Goal: Information Seeking & Learning: Understand process/instructions

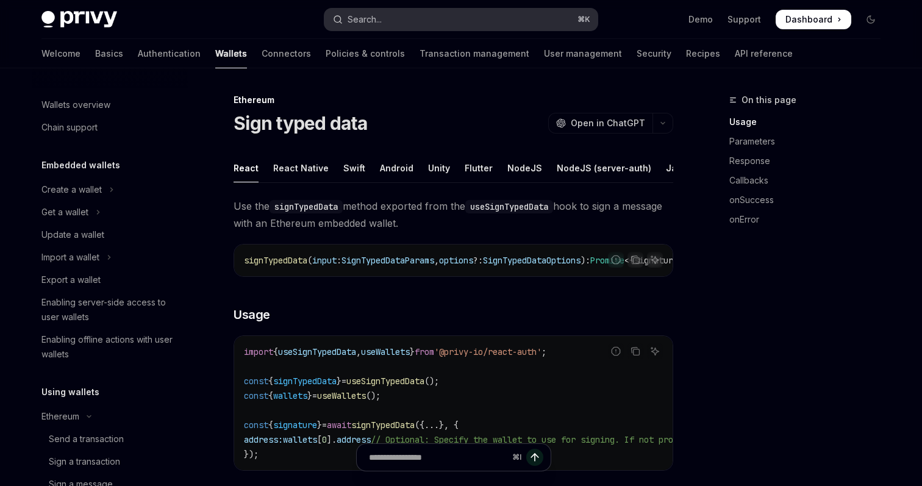
scroll to position [162, 0]
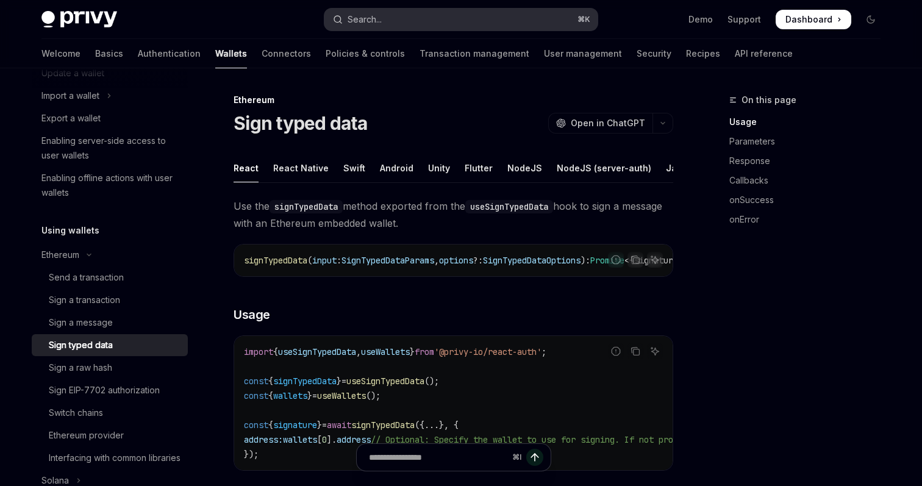
click at [398, 22] on button "Search... ⌘ K" at bounding box center [460, 20] width 273 height 22
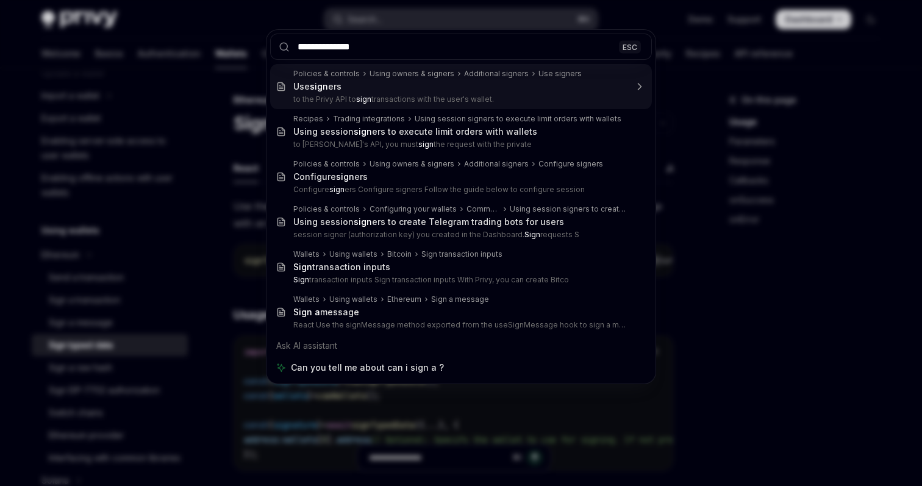
type input "**********"
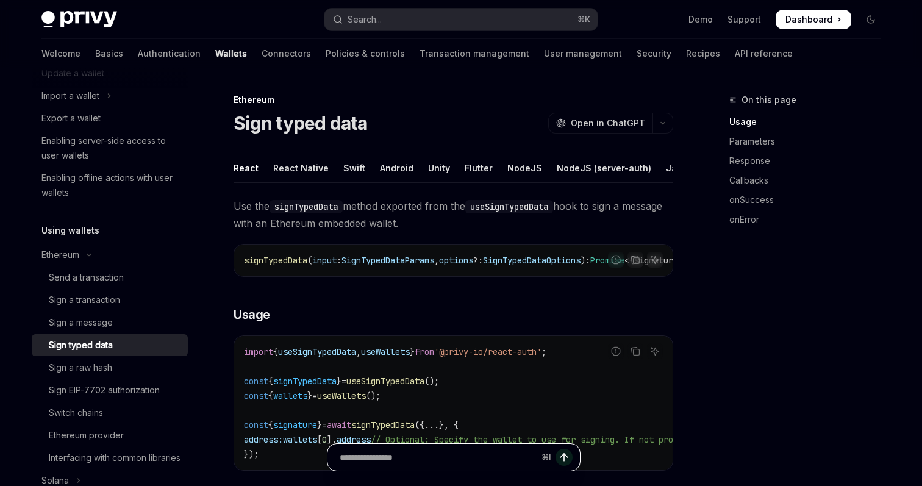
click at [448, 459] on input "Ask a question..." at bounding box center [438, 457] width 197 height 27
type input "**********"
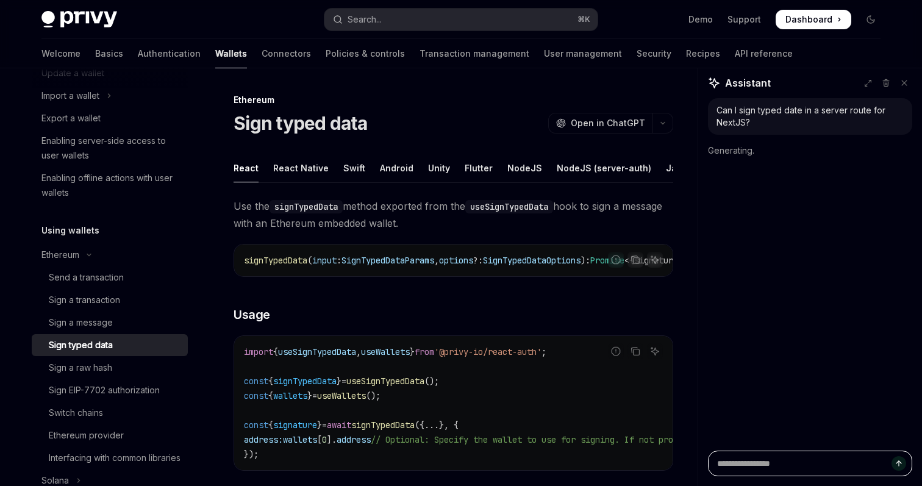
scroll to position [0, 0]
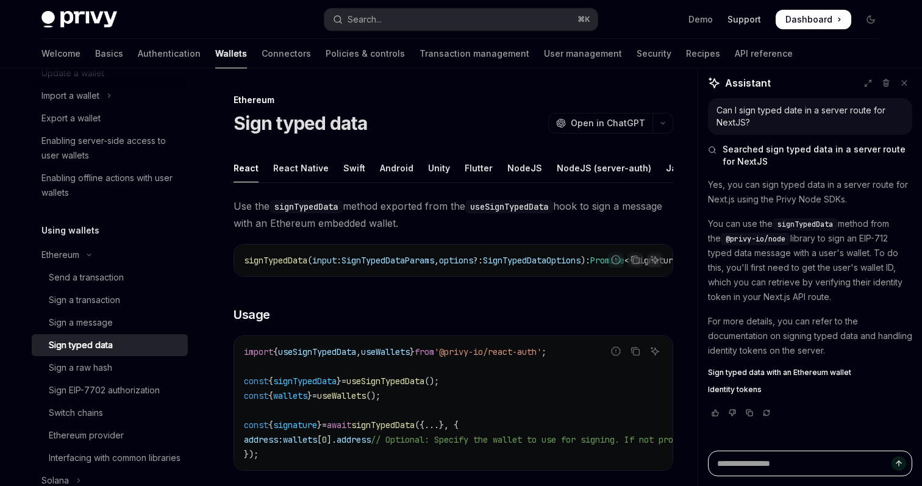
type textarea "*"
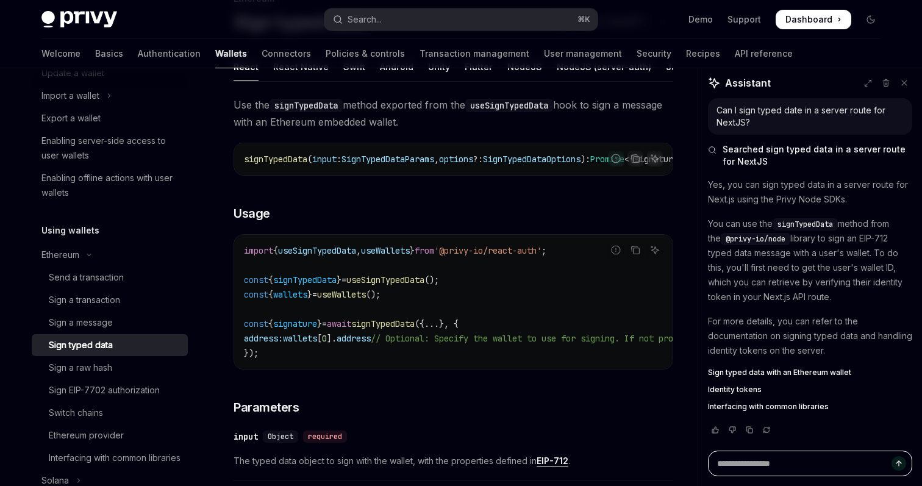
scroll to position [104, 0]
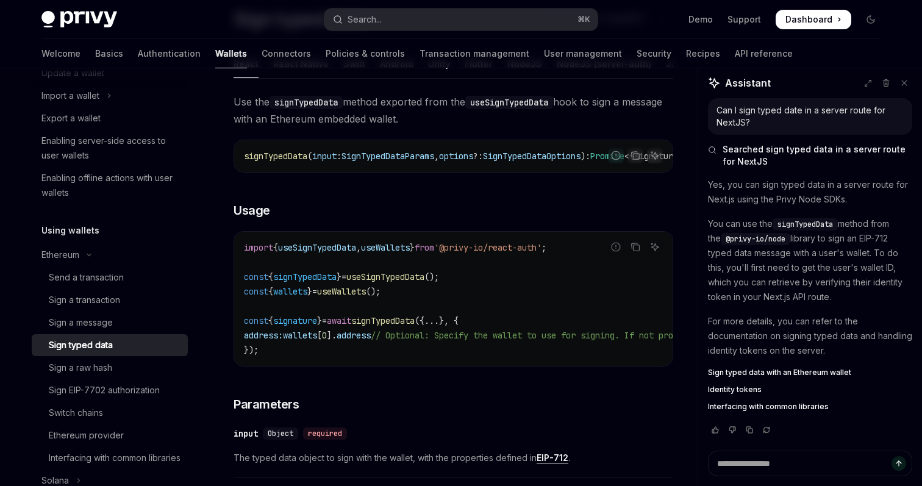
click at [771, 372] on span "Sign typed data with an Ethereum wallet" at bounding box center [779, 373] width 143 height 10
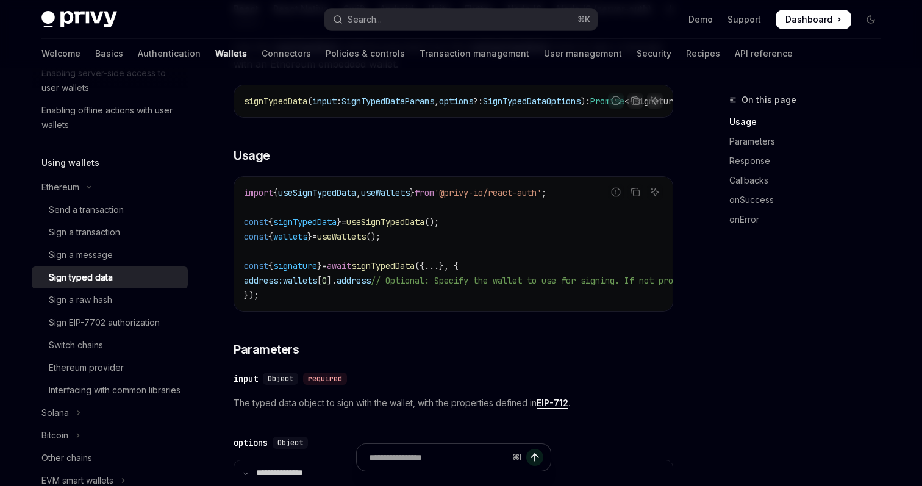
scroll to position [168, 0]
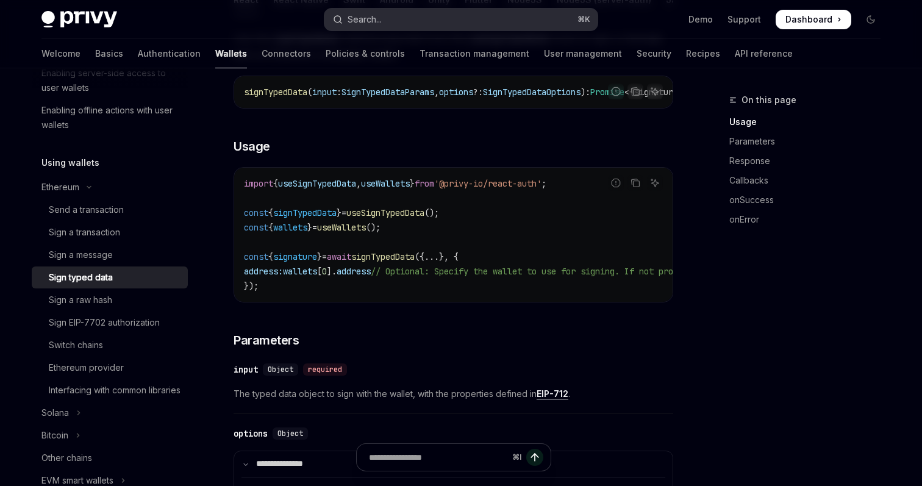
click at [377, 15] on div "Search..." at bounding box center [365, 19] width 34 height 15
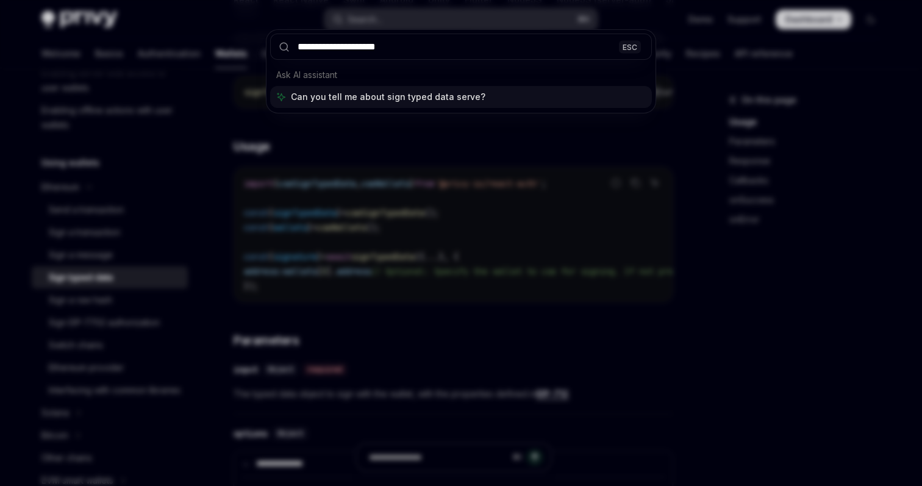
type input "**********"
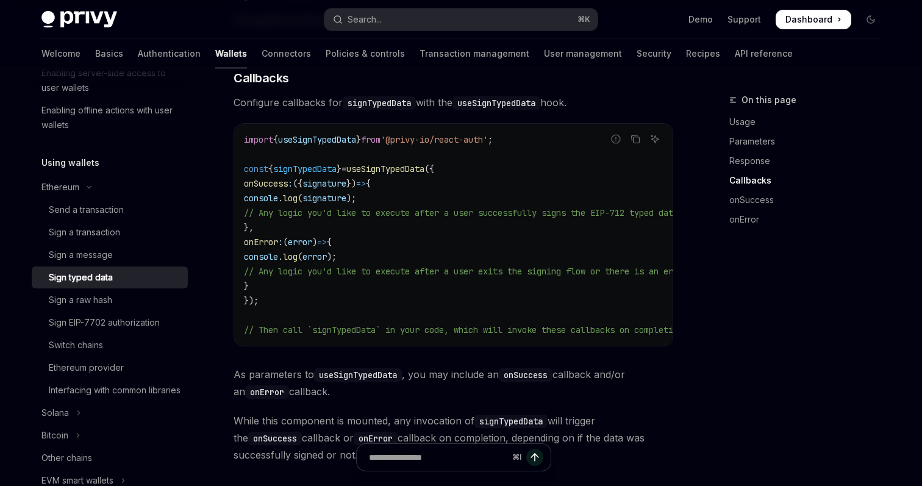
scroll to position [941, 0]
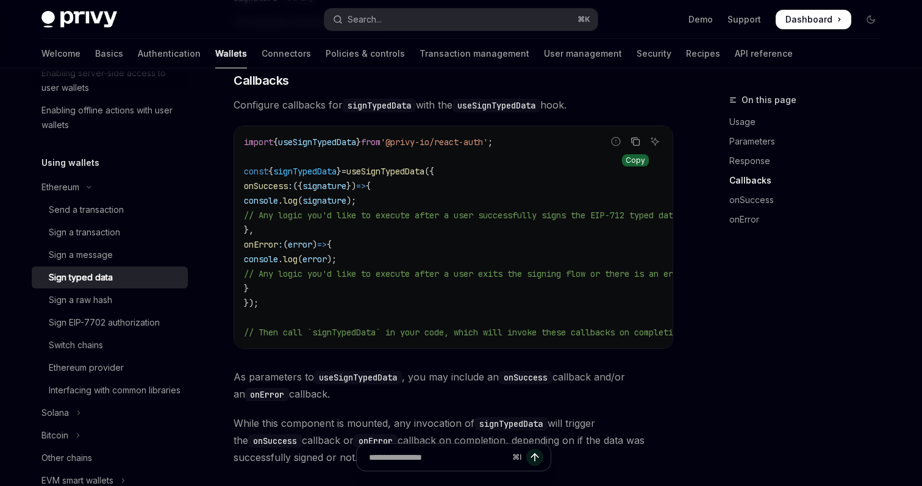
click at [641, 149] on button "Copy the contents from the code block" at bounding box center [636, 142] width 16 height 16
click at [639, 145] on icon "Copy the contents from the code block" at bounding box center [637, 142] width 6 height 6
click at [747, 199] on link "onSuccess" at bounding box center [809, 200] width 161 height 20
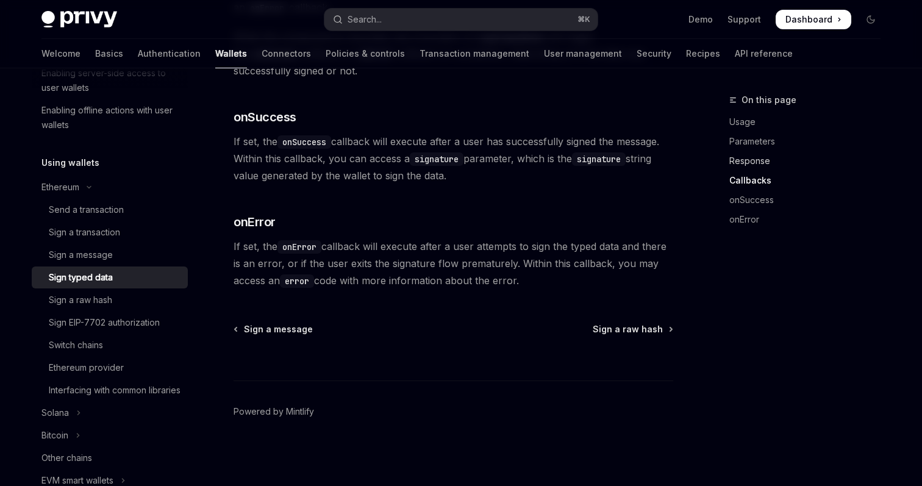
click at [756, 164] on link "Response" at bounding box center [809, 161] width 161 height 20
